Goal: Task Accomplishment & Management: Manage account settings

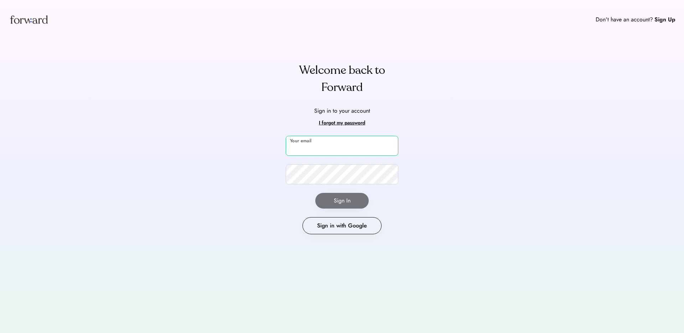
click at [318, 150] on input "email" at bounding box center [342, 146] width 113 height 20
type input "**********"
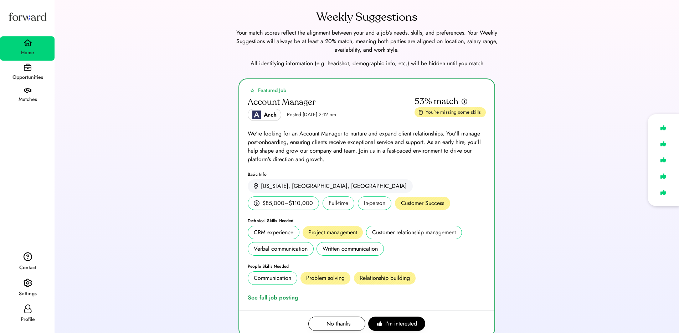
click at [173, 149] on div "Featured Job Account Manager Arch Posted Aug 6, 2025 2:12 pm 53% match You're m…" at bounding box center [366, 211] width 607 height 267
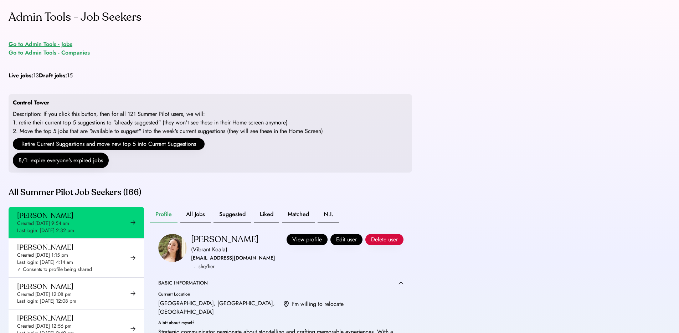
click at [50, 45] on div "Go to Admin Tools - Jobs" at bounding box center [41, 44] width 64 height 9
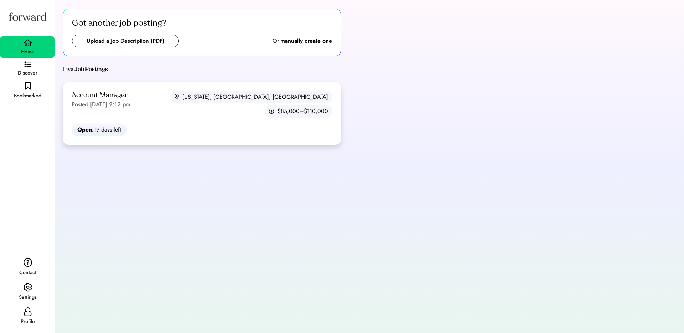
click at [111, 94] on div "Account Manager" at bounding box center [100, 96] width 56 height 10
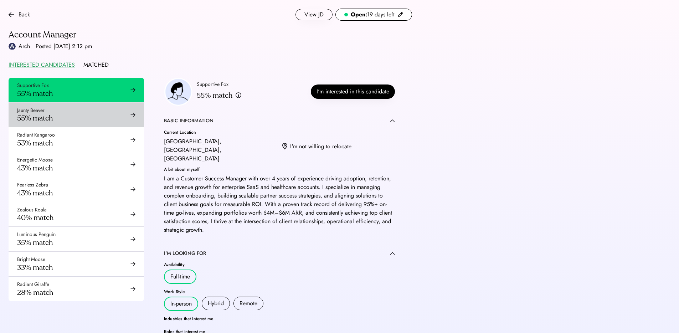
click at [63, 111] on div "Jaunty Beaver 55% match" at bounding box center [76, 115] width 135 height 25
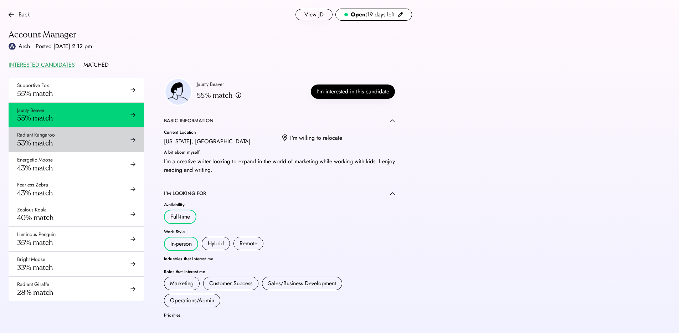
click at [112, 138] on div "Radiant Kangaroo 53% match" at bounding box center [76, 139] width 135 height 25
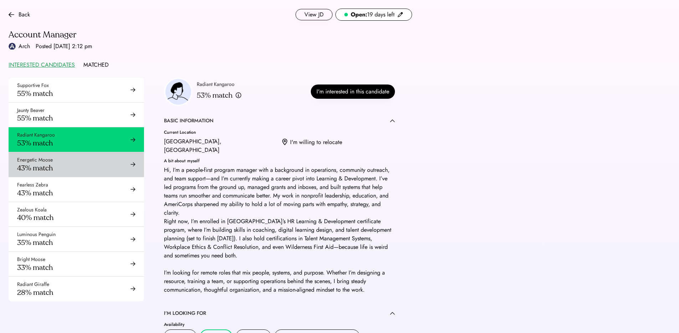
click at [109, 157] on div "Energetic Moose 43% match" at bounding box center [76, 164] width 135 height 25
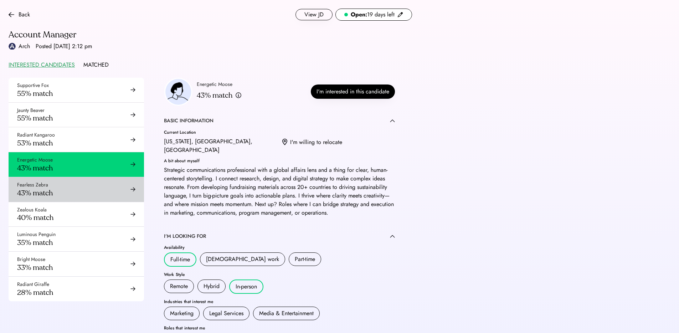
click at [82, 189] on div "Fearless Zebra 43% match" at bounding box center [76, 189] width 135 height 25
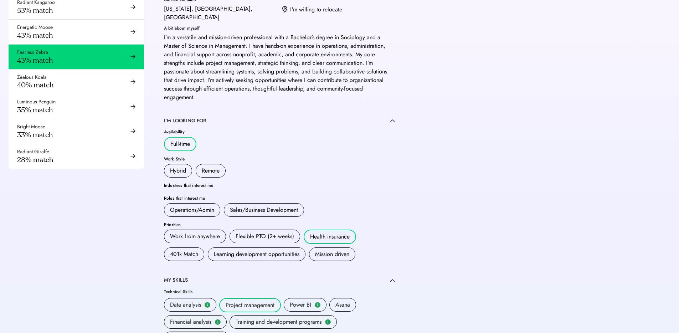
scroll to position [6, 0]
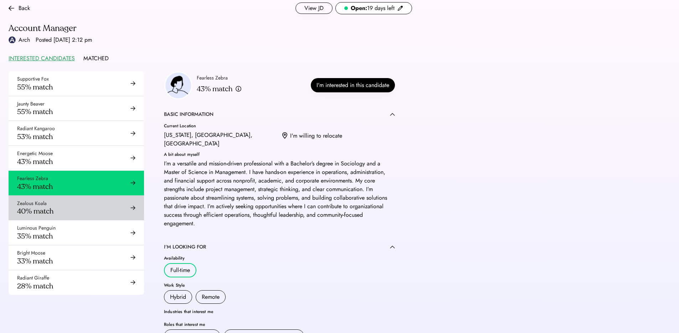
click at [53, 208] on div "40% match" at bounding box center [35, 211] width 36 height 9
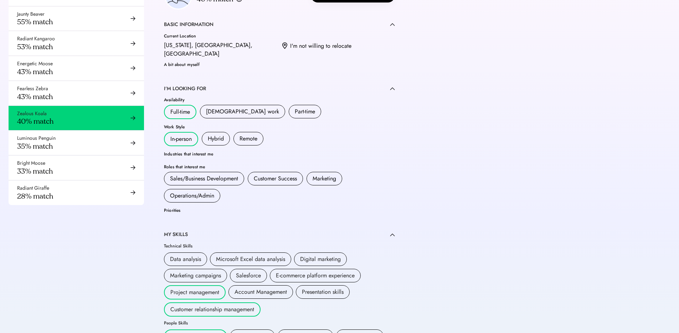
scroll to position [43, 0]
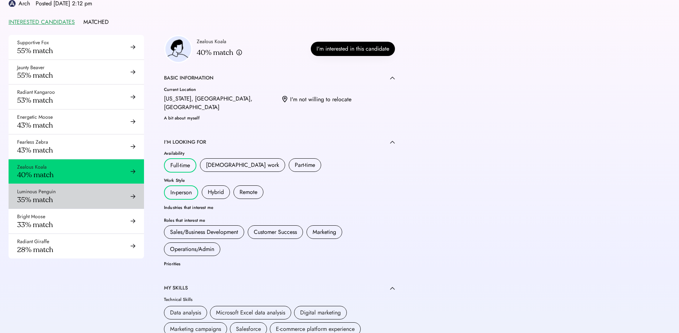
click at [94, 202] on div "Luminous Penguin 35% match" at bounding box center [76, 196] width 135 height 25
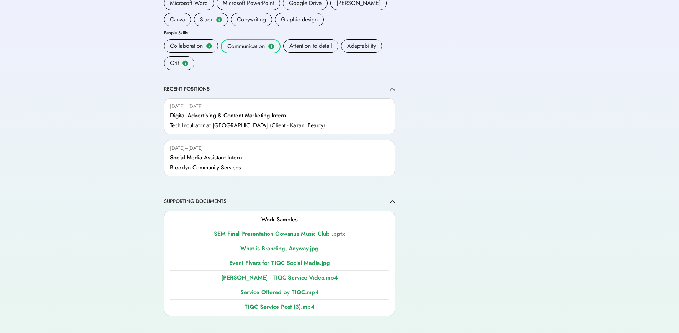
scroll to position [179, 0]
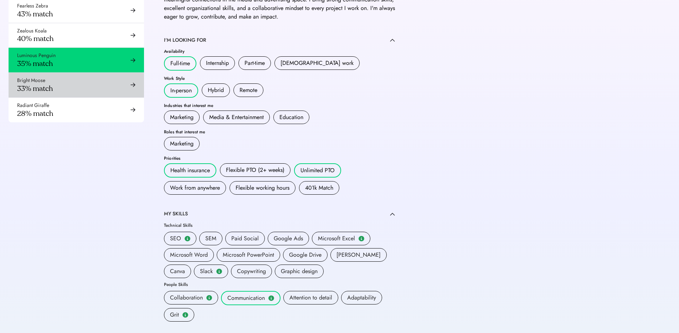
click at [85, 90] on div "Bright Moose 33% match" at bounding box center [76, 85] width 135 height 25
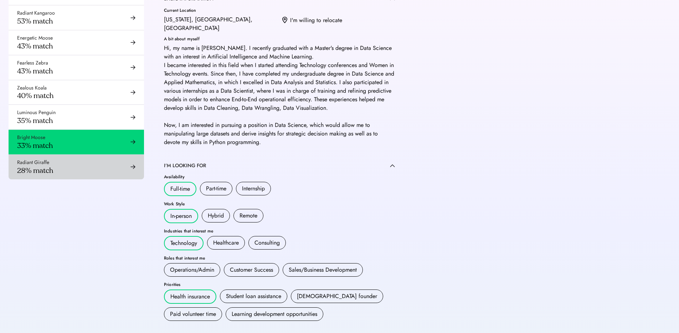
click at [96, 156] on div "Radiant Giraffe 28% match" at bounding box center [76, 167] width 135 height 25
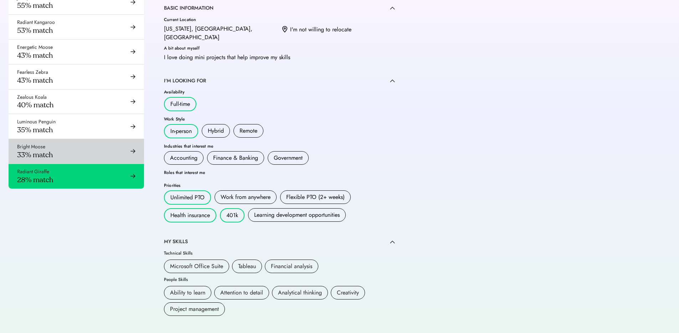
scroll to position [47, 0]
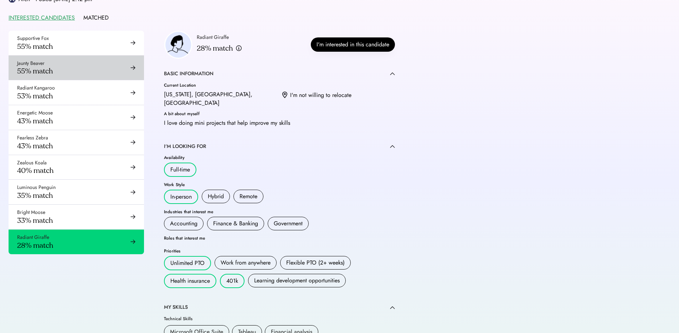
click at [104, 51] on div "Supportive Fox 55% match" at bounding box center [76, 43] width 135 height 25
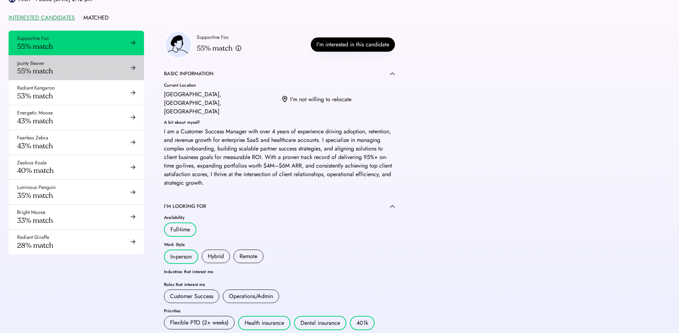
click at [119, 68] on div "Jaunty Beaver 55% match" at bounding box center [76, 68] width 135 height 25
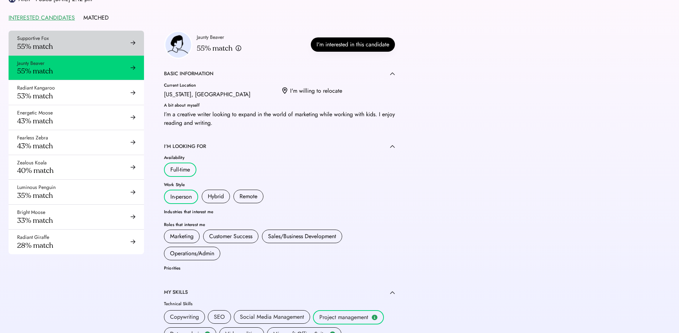
click at [113, 48] on div "Supportive Fox 55% match" at bounding box center [76, 43] width 135 height 25
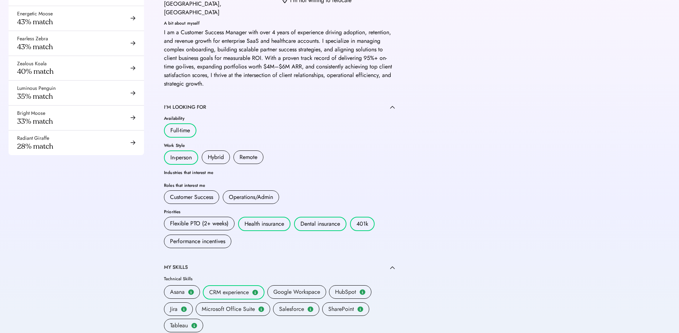
scroll to position [234, 0]
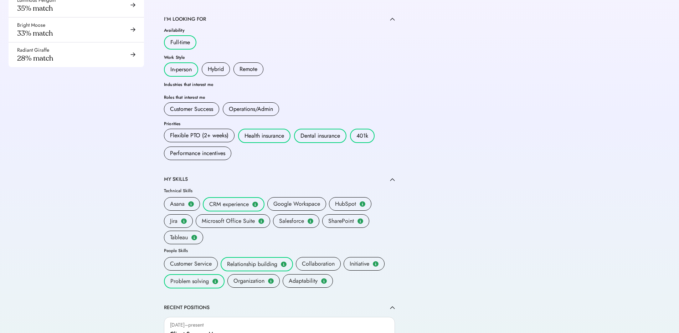
click at [129, 254] on div "Supportive Fox 55% match Jaunty Beaver 55% match Radiant Kangaroo 53% match Ene…" at bounding box center [210, 156] width 421 height 625
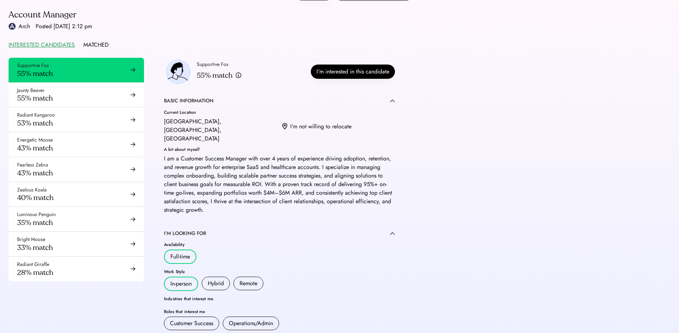
scroll to position [0, 0]
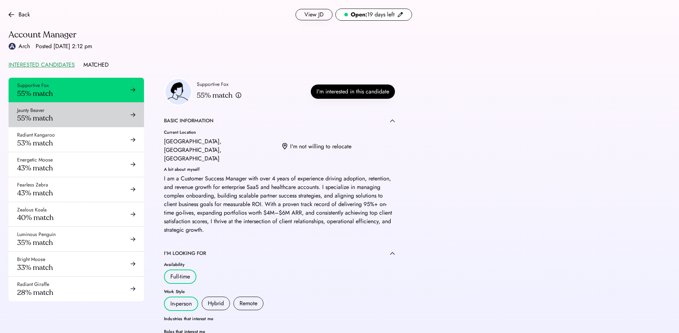
click at [52, 112] on div "Jaunty Beaver 55% match" at bounding box center [35, 115] width 36 height 16
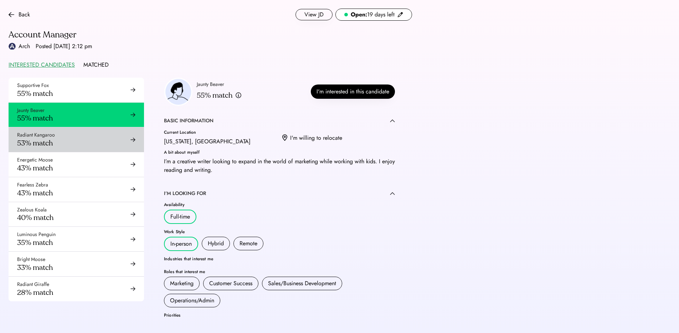
click at [56, 136] on div "Radiant Kangaroo 53% match" at bounding box center [76, 139] width 135 height 25
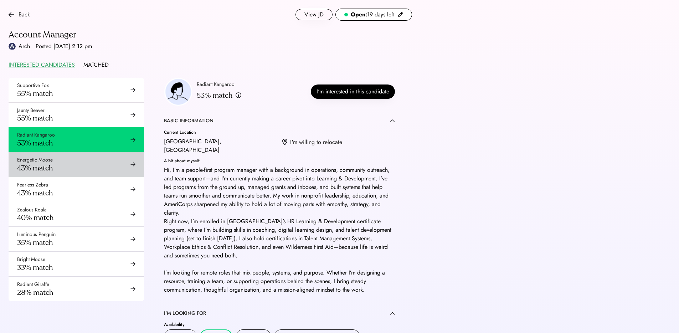
click at [51, 156] on div "Energetic Moose" at bounding box center [35, 159] width 36 height 7
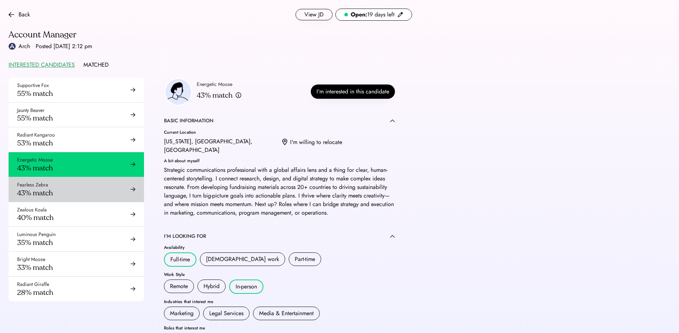
click at [52, 190] on div "43% match" at bounding box center [35, 193] width 36 height 9
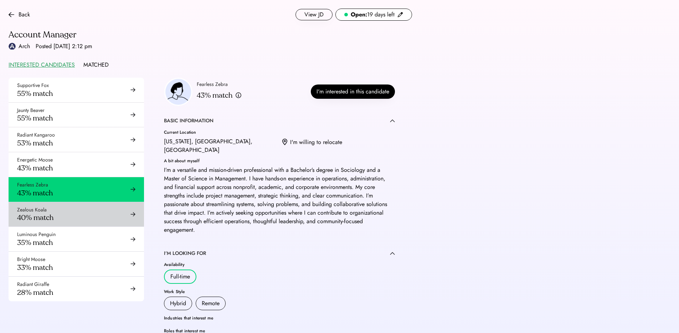
click at [51, 223] on div "Zealous Koala 40% match" at bounding box center [76, 214] width 135 height 25
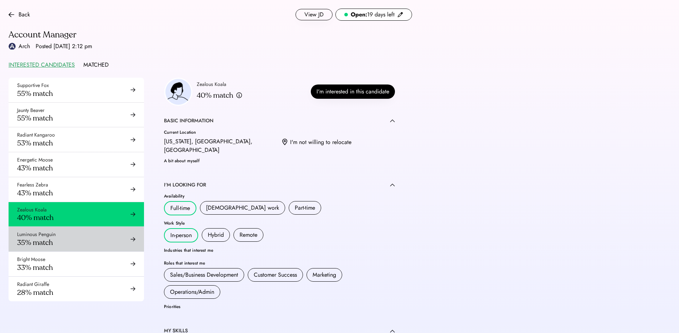
click at [54, 263] on div "Bright Moose 33% match" at bounding box center [76, 264] width 135 height 25
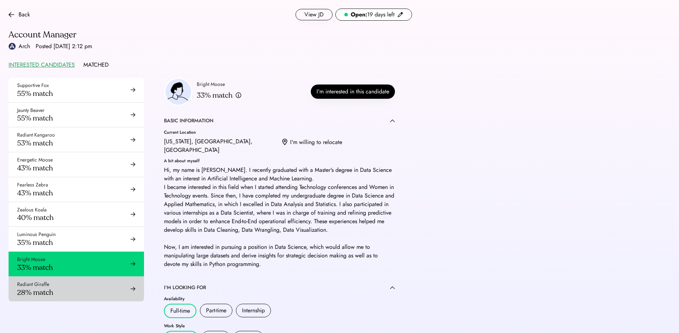
click at [53, 277] on div "Radiant Giraffe 28% match" at bounding box center [76, 289] width 135 height 25
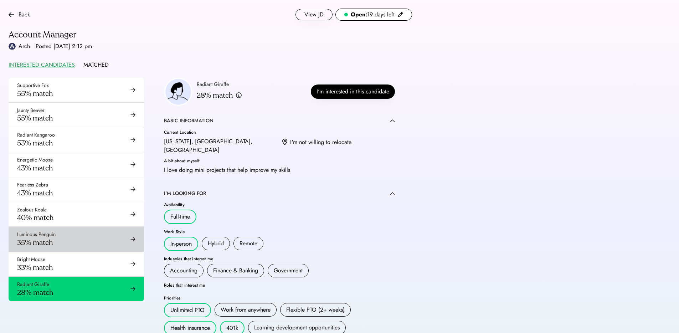
click at [55, 245] on div "Luminous Penguin 35% match" at bounding box center [36, 239] width 38 height 16
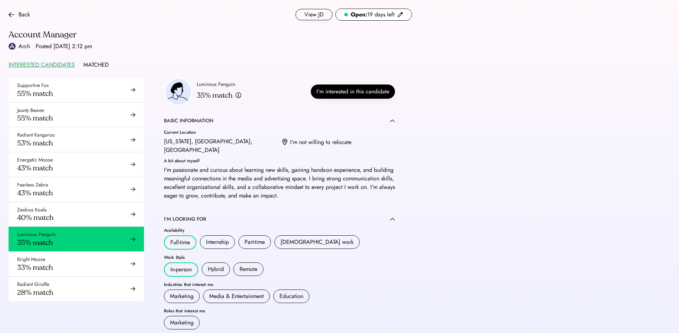
click at [59, 209] on div "Zealous Koala 40% match" at bounding box center [76, 214] width 135 height 25
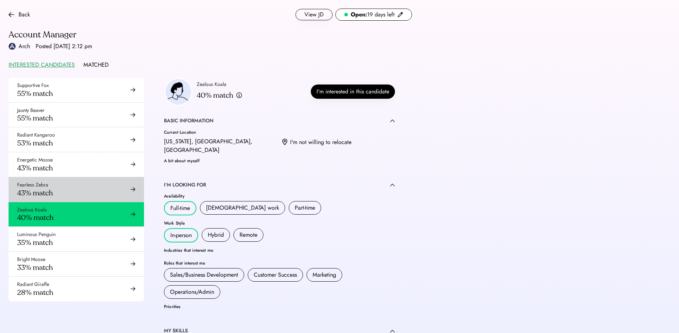
click at [64, 186] on div "Fearless Zebra 43% match" at bounding box center [76, 189] width 135 height 25
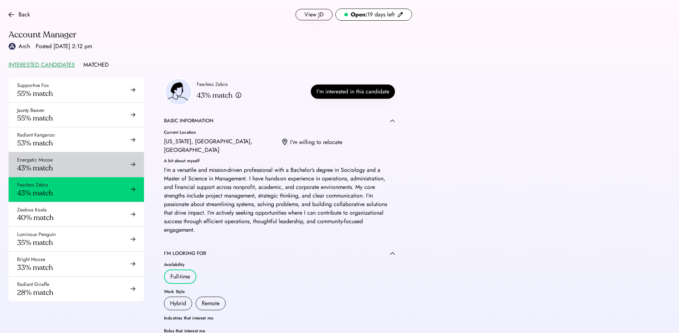
click at [66, 169] on div "Energetic Moose 43% match" at bounding box center [76, 164] width 135 height 25
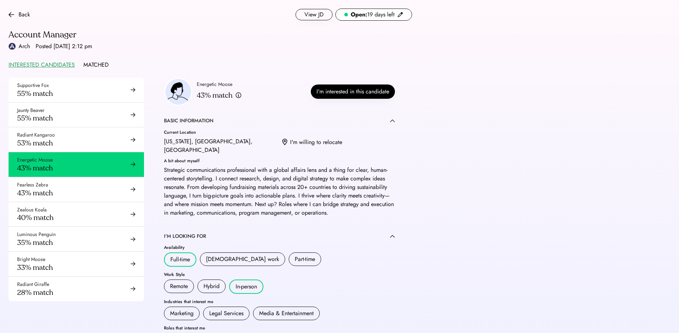
click at [69, 134] on div "Radiant Kangaroo 53% match" at bounding box center [76, 139] width 135 height 25
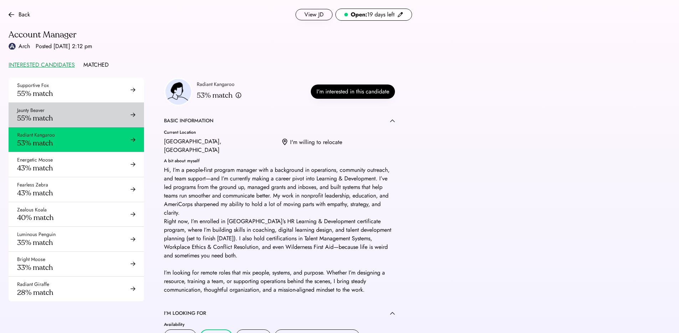
click at [72, 114] on div "Jaunty Beaver 55% match" at bounding box center [76, 115] width 135 height 25
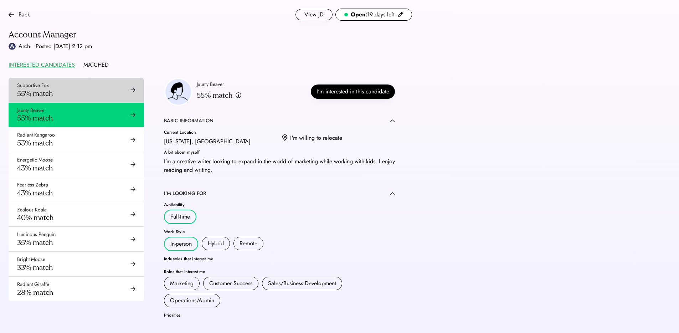
click at [74, 96] on div "Supportive Fox 55% match" at bounding box center [76, 90] width 135 height 25
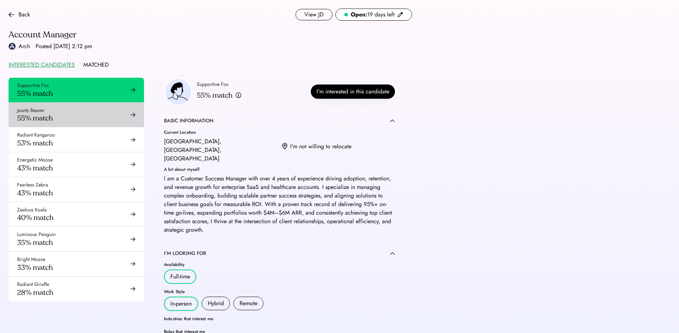
click at [69, 109] on div "Jaunty Beaver 55% match" at bounding box center [76, 115] width 135 height 25
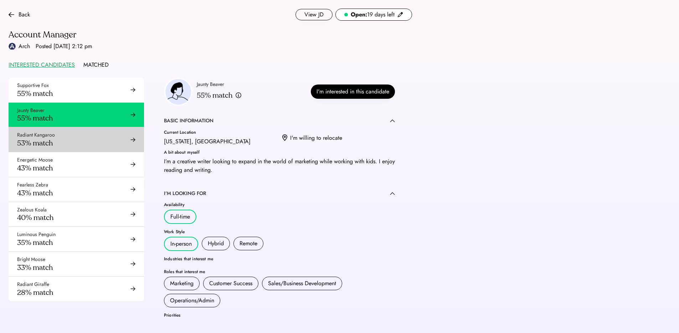
click at [67, 133] on div "Radiant Kangaroo 53% match" at bounding box center [76, 139] width 135 height 25
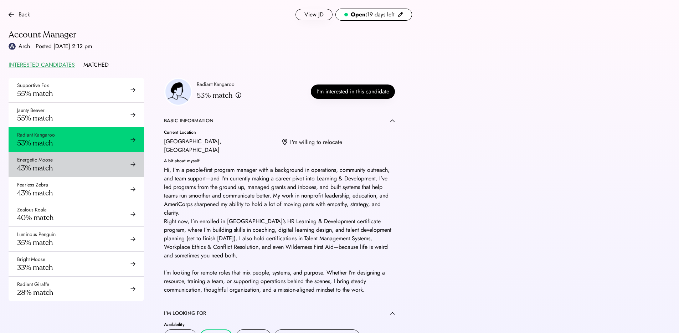
click at [61, 166] on div "Energetic Moose 43% match" at bounding box center [76, 164] width 135 height 25
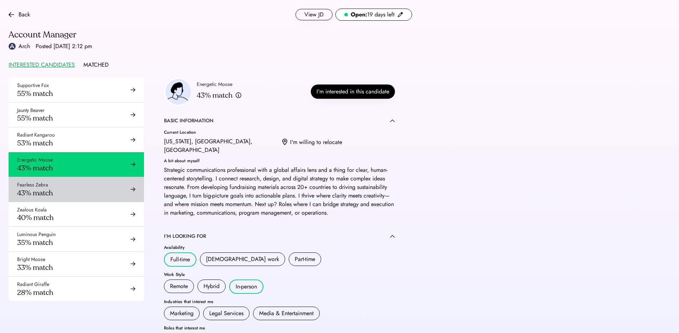
click at [61, 198] on div "Fearless Zebra 43% match" at bounding box center [76, 189] width 135 height 25
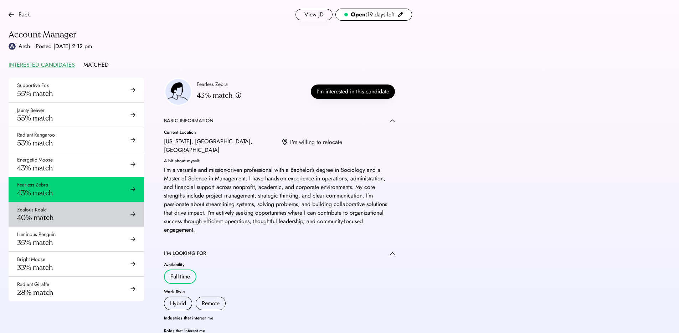
drag, startPoint x: 61, startPoint y: 212, endPoint x: 62, endPoint y: 217, distance: 5.5
click at [61, 212] on div "Zealous Koala 40% match" at bounding box center [76, 214] width 135 height 25
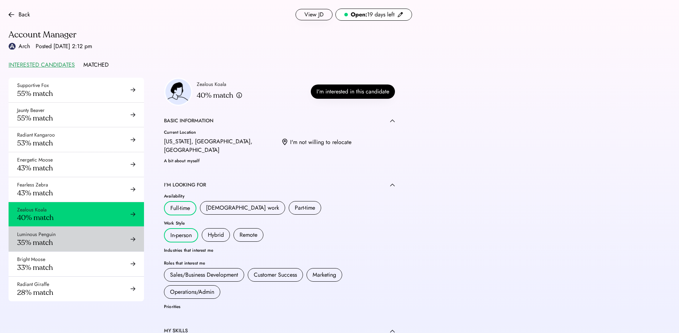
click at [61, 236] on div "Luminous Penguin 35% match" at bounding box center [76, 239] width 135 height 25
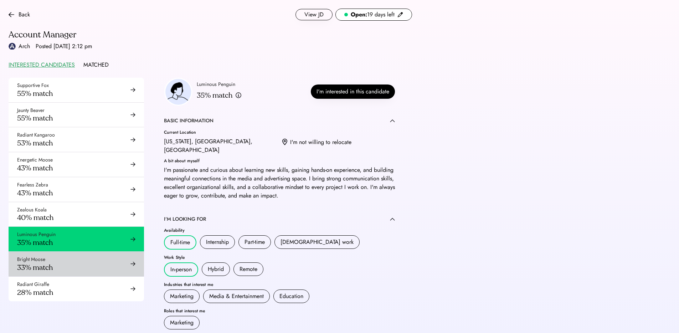
click at [62, 260] on div "Bright Moose 33% match" at bounding box center [76, 264] width 135 height 25
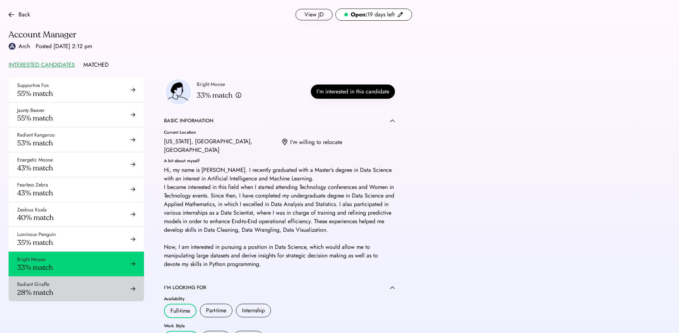
click at [70, 287] on div "Radiant Giraffe 28% match" at bounding box center [76, 289] width 135 height 25
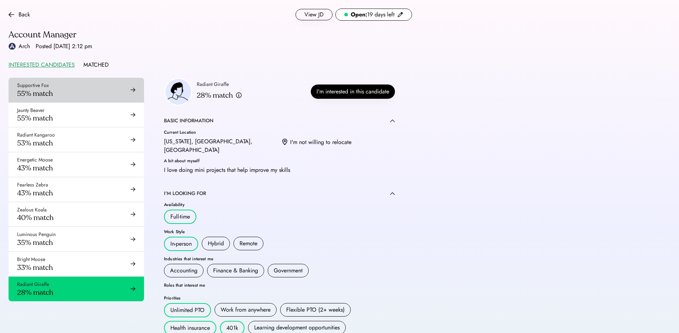
click at [65, 88] on div "Supportive Fox 55% match" at bounding box center [76, 90] width 135 height 25
